Goal: Use online tool/utility: Utilize a website feature to perform a specific function

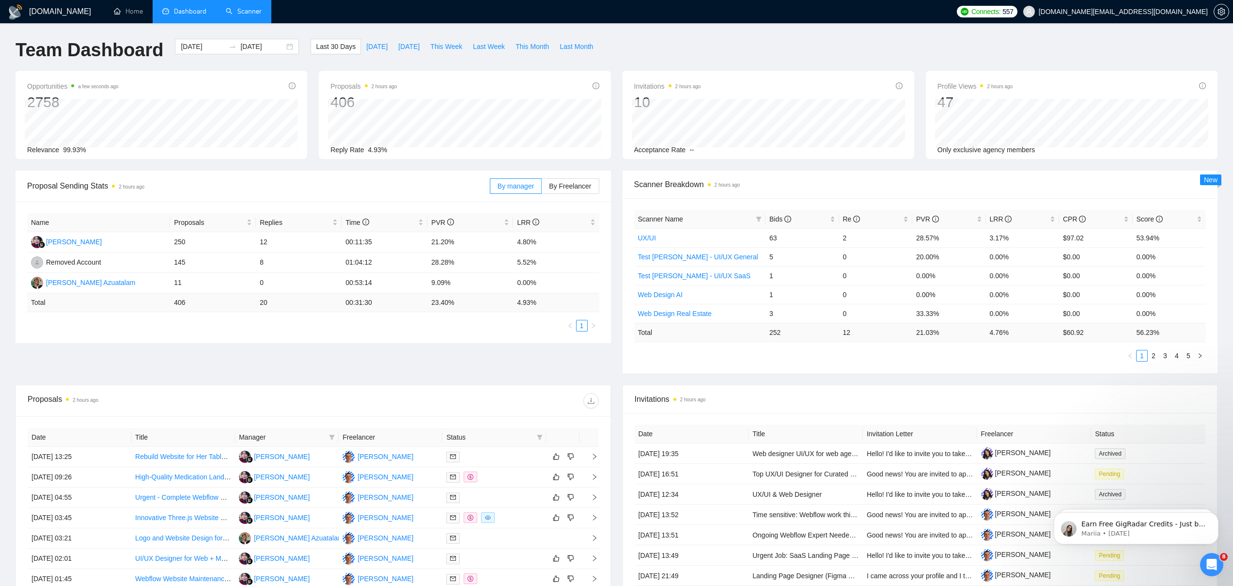
click at [246, 10] on link "Scanner" at bounding box center [244, 11] width 36 height 8
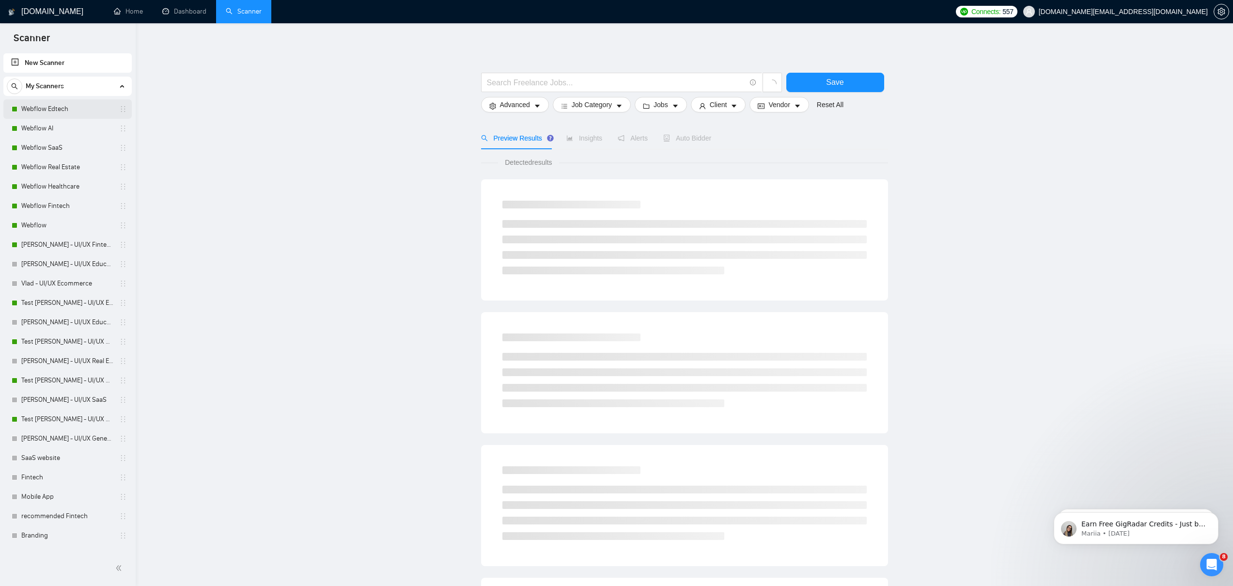
click at [60, 105] on link "Webflow Edtech" at bounding box center [67, 108] width 92 height 19
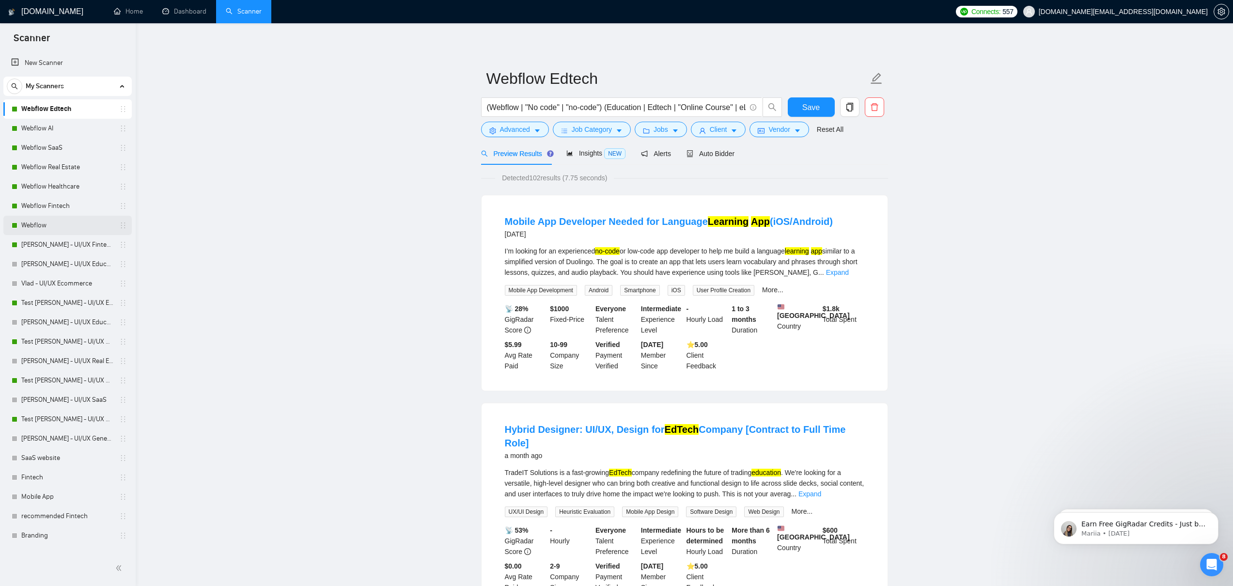
click at [50, 224] on link "Webflow" at bounding box center [67, 225] width 92 height 19
